Goal: Information Seeking & Learning: Learn about a topic

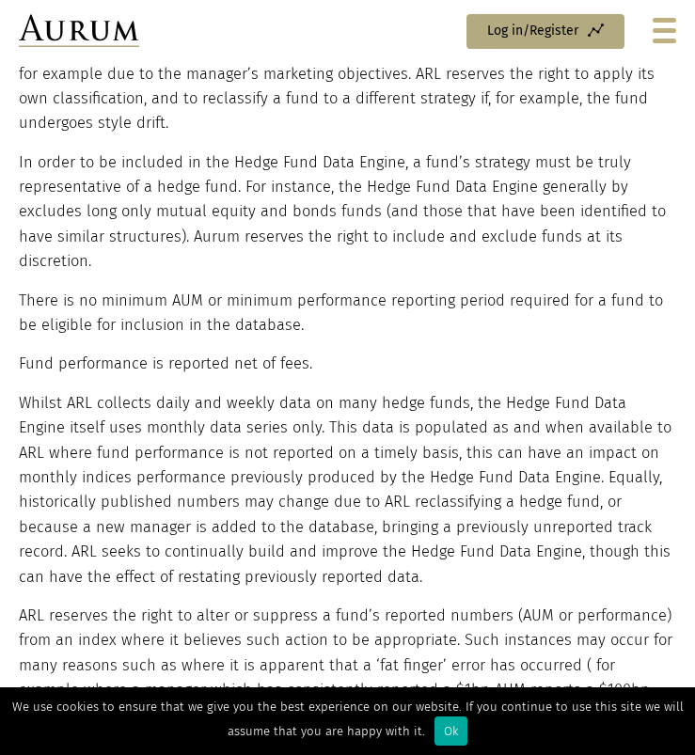
scroll to position [1518, 0]
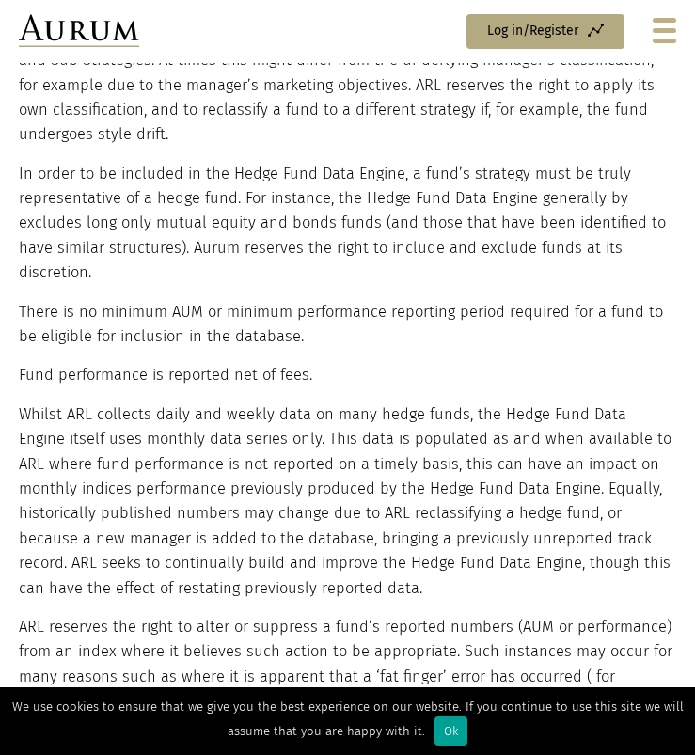
click at [436, 729] on div "Ok" at bounding box center [451, 731] width 33 height 29
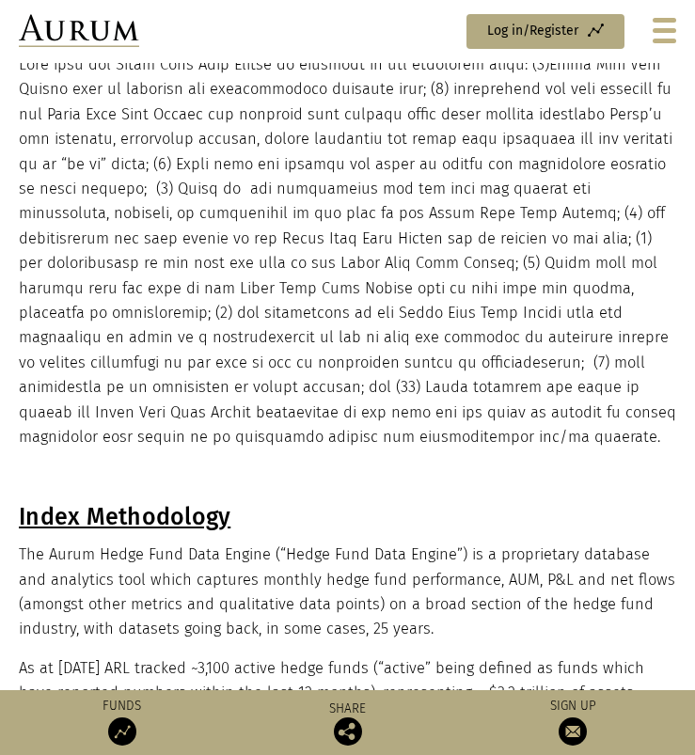
scroll to position [0, 0]
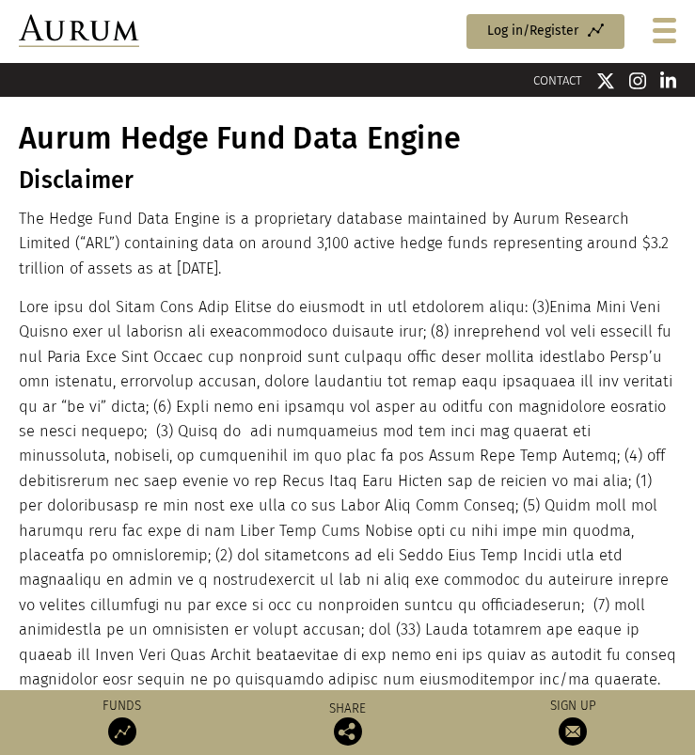
click at [658, 24] on div at bounding box center [665, 30] width 24 height 25
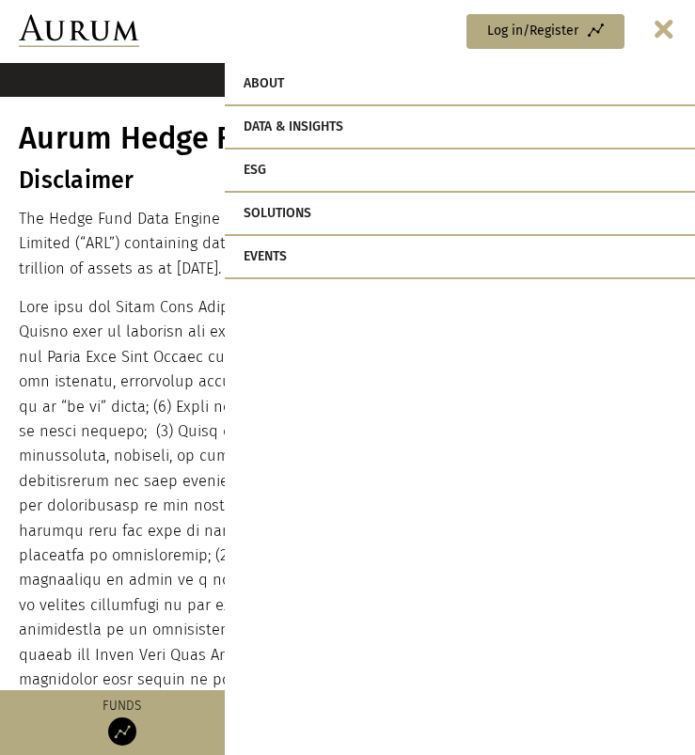
click at [338, 121] on link "Data & Insights" at bounding box center [460, 127] width 470 height 43
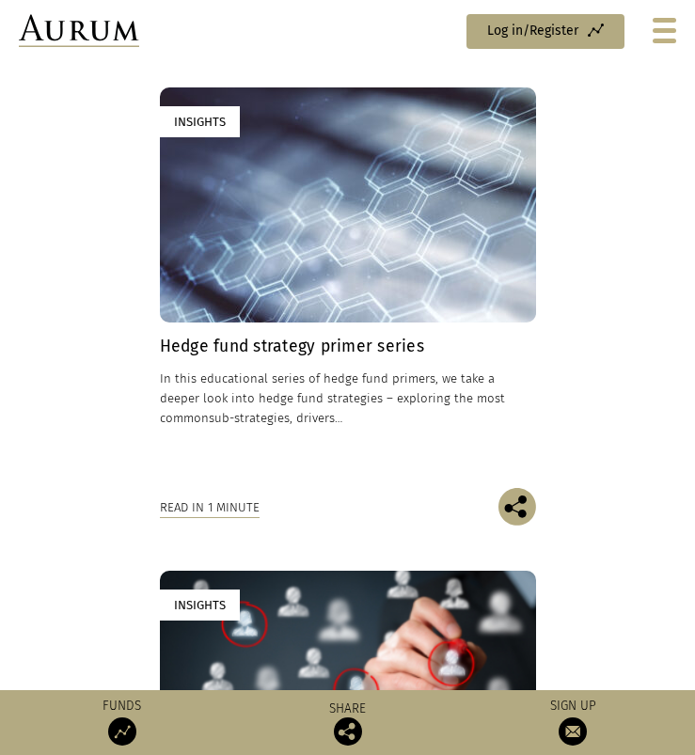
scroll to position [1139, 0]
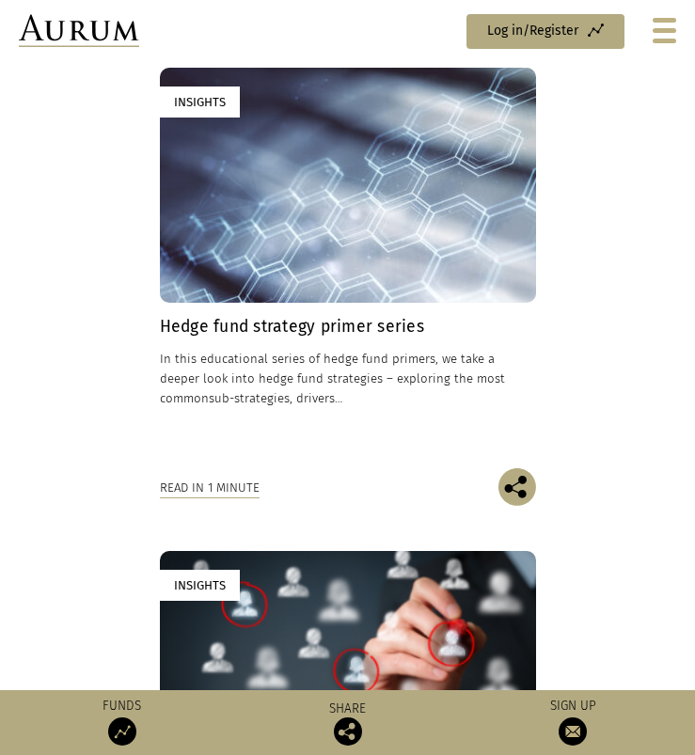
click at [235, 485] on div "Read in 1 minute" at bounding box center [210, 488] width 100 height 21
click at [296, 310] on link "Insights Hedge fund strategy primer series In this educational series of hedge …" at bounding box center [348, 268] width 376 height 401
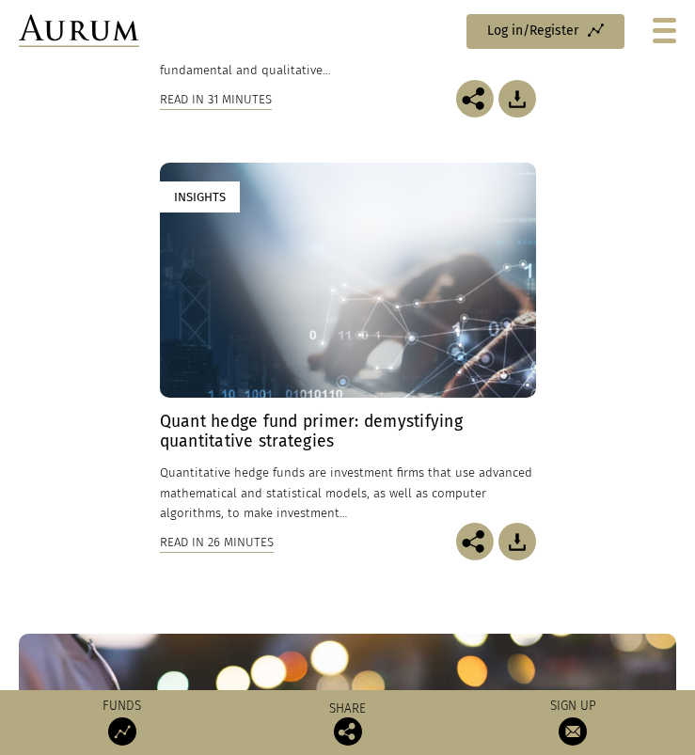
scroll to position [2555, 0]
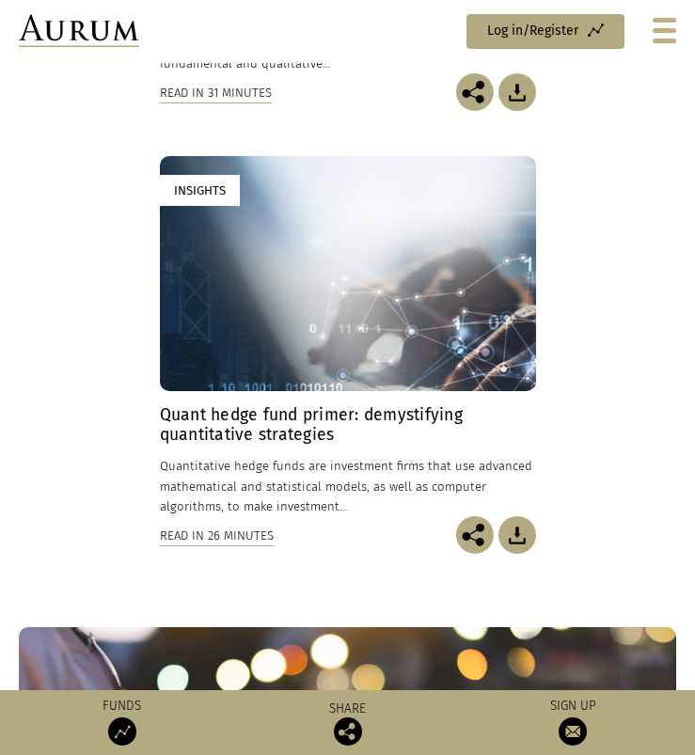
click at [237, 543] on div "Read in 26 minutes" at bounding box center [217, 536] width 114 height 21
click at [237, 534] on div "Read in 26 minutes" at bounding box center [217, 536] width 114 height 21
click at [248, 319] on div "Insights" at bounding box center [348, 273] width 376 height 235
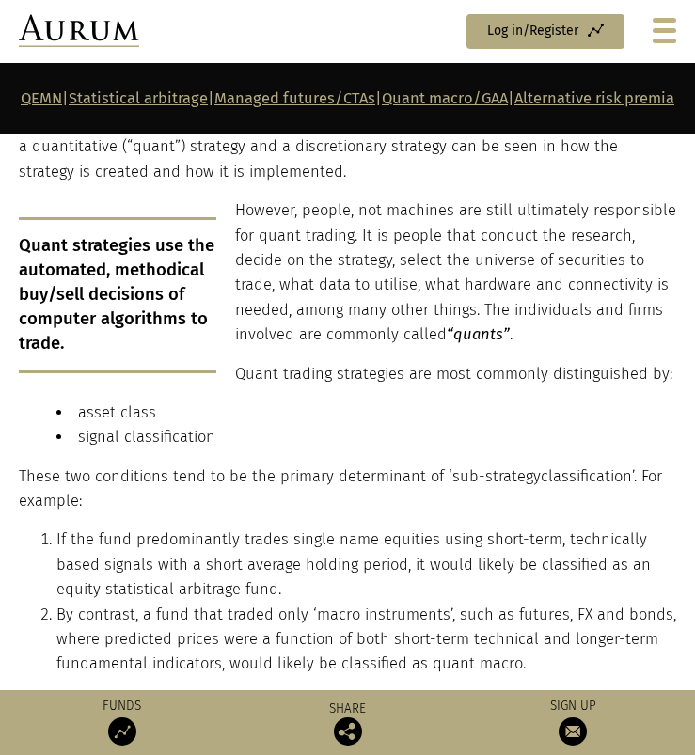
scroll to position [1567, 0]
